Goal: Information Seeking & Learning: Find specific fact

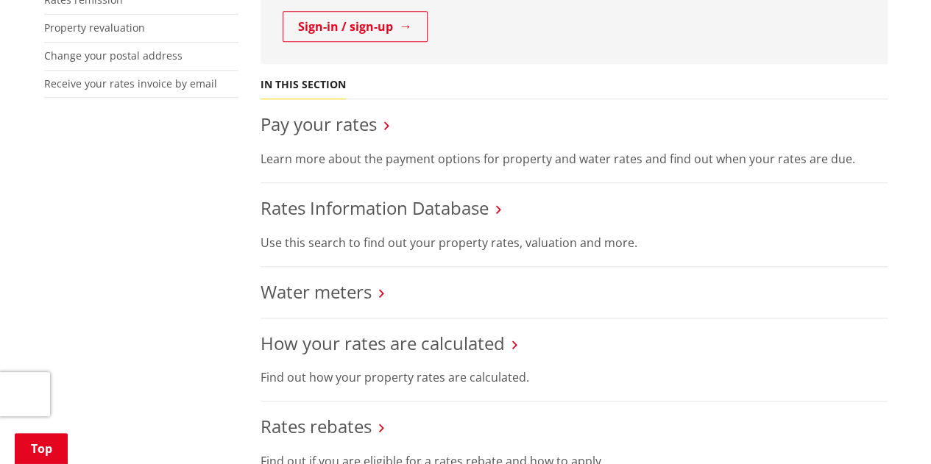
scroll to position [542, 0]
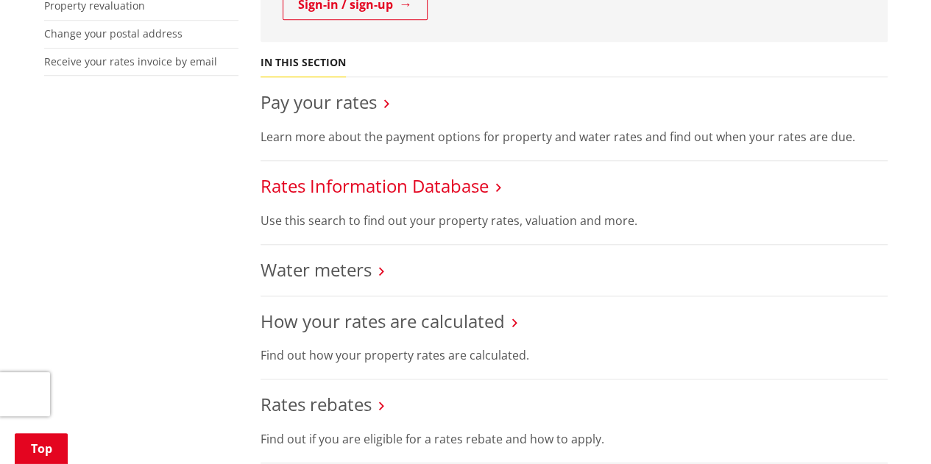
click at [390, 193] on link "Rates Information Database" at bounding box center [375, 186] width 228 height 24
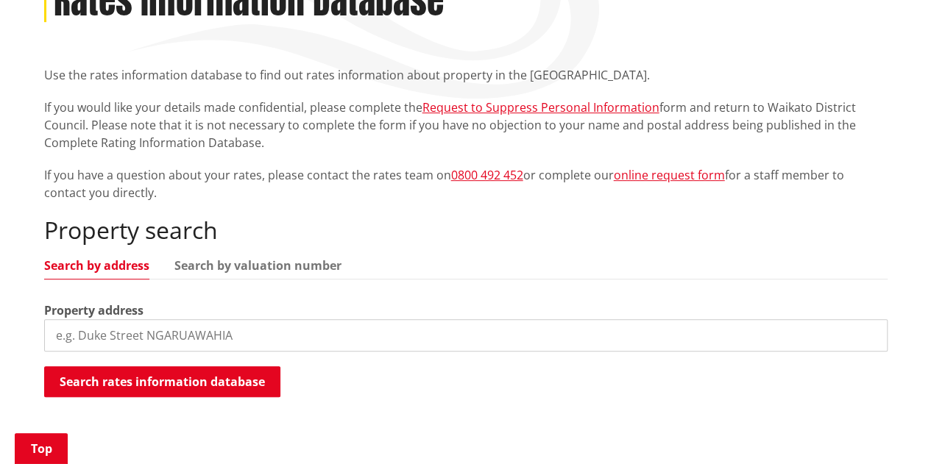
scroll to position [371, 0]
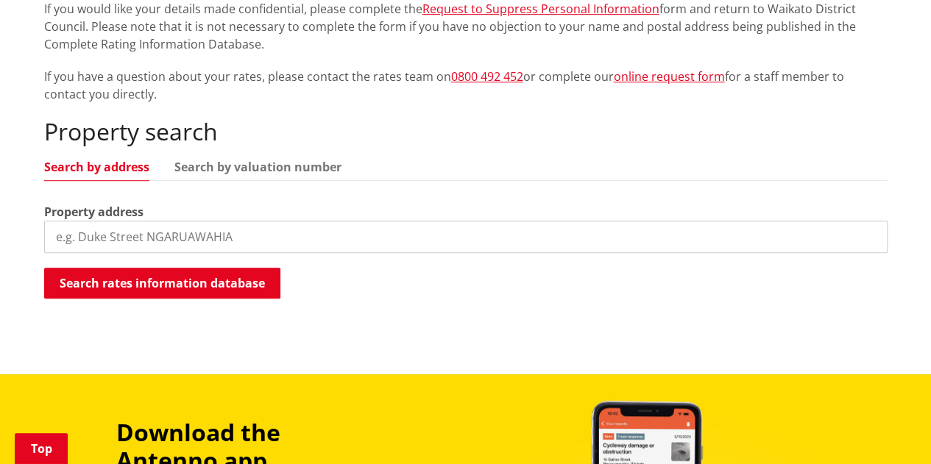
click at [255, 236] on input "search" at bounding box center [466, 237] width 844 height 32
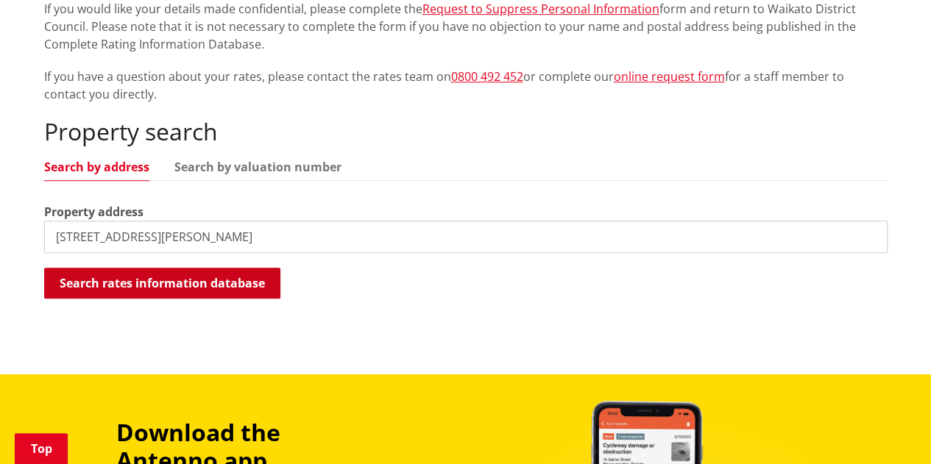
click at [208, 272] on button "Search rates information database" at bounding box center [162, 283] width 236 height 31
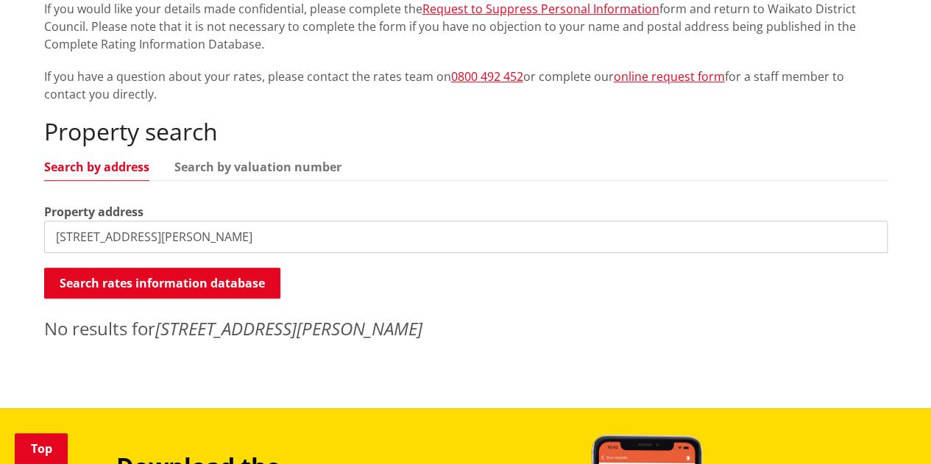
click at [153, 234] on input "[STREET_ADDRESS][PERSON_NAME]" at bounding box center [466, 237] width 844 height 32
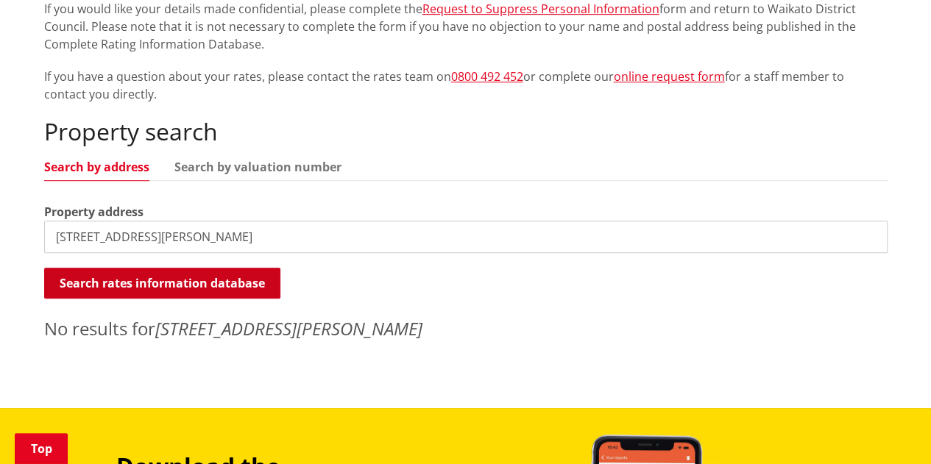
click at [138, 285] on button "Search rates information database" at bounding box center [162, 283] width 236 height 31
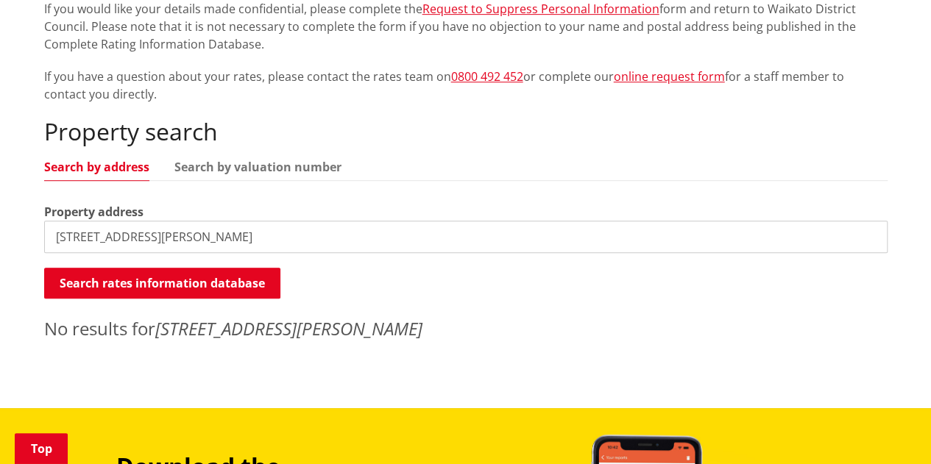
click at [169, 235] on input "[STREET_ADDRESS][PERSON_NAME]" at bounding box center [466, 237] width 844 height 32
paste input "[PERSON_NAME][GEOGRAPHIC_DATA], [GEOGRAPHIC_DATA], [GEOGRAPHIC_DATA]"
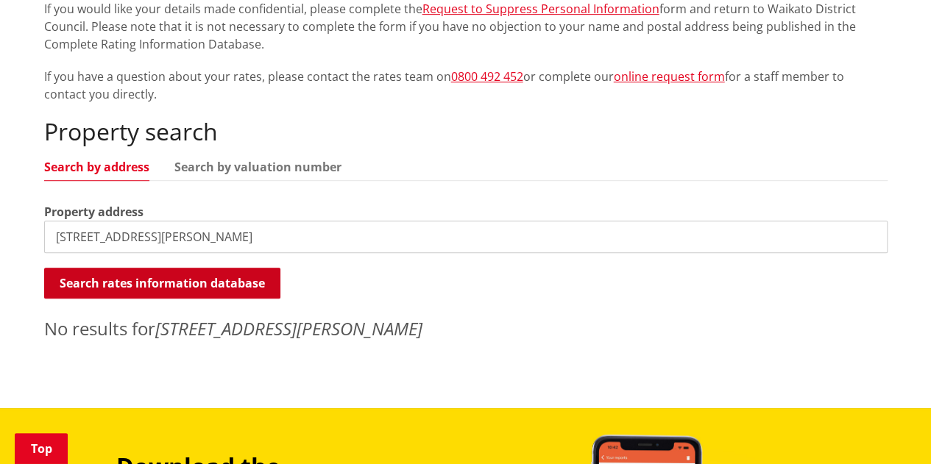
type input "[STREET_ADDRESS][PERSON_NAME]"
click at [169, 287] on button "Search rates information database" at bounding box center [162, 283] width 236 height 31
